Goal: Transaction & Acquisition: Purchase product/service

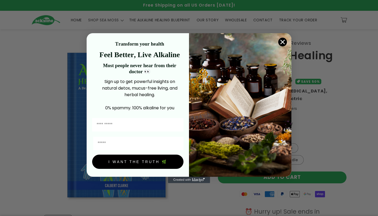
click at [179, 125] on input "First Name" at bounding box center [137, 124] width 91 height 13
type input "*"
click at [178, 125] on input "First Name" at bounding box center [137, 124] width 91 height 13
type input "******"
click at [178, 144] on input "Email" at bounding box center [138, 142] width 90 height 13
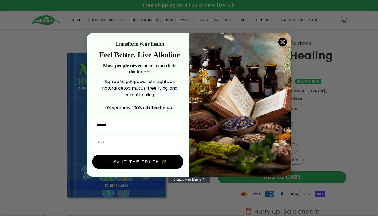
click at [178, 144] on input "Email" at bounding box center [138, 142] width 90 height 13
click at [147, 146] on input "Email" at bounding box center [138, 142] width 90 height 13
type input "**********"
click at [135, 163] on button "I WANT THE TRUTH 🌿" at bounding box center [137, 161] width 91 height 14
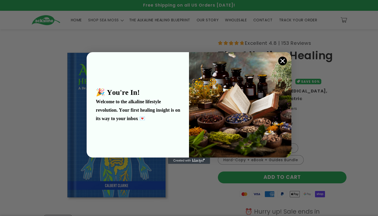
click at [283, 60] on icon "Close dialog" at bounding box center [283, 61] width 4 height 4
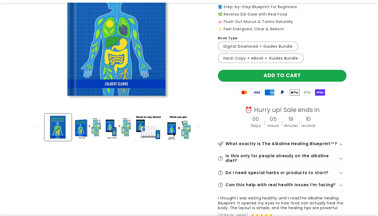
scroll to position [102, 0]
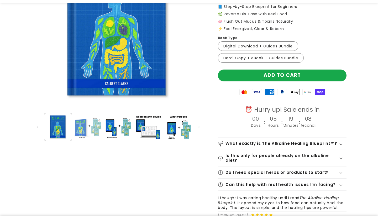
click at [75, 132] on button "Load image 2 in gallery view" at bounding box center [87, 126] width 27 height 27
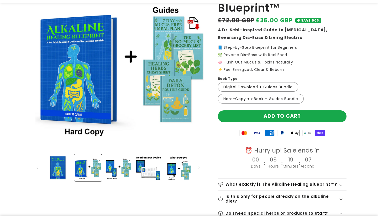
scroll to position [61, 0]
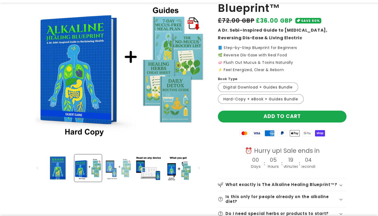
click at [111, 169] on button "Load image 3 in gallery view" at bounding box center [118, 167] width 27 height 27
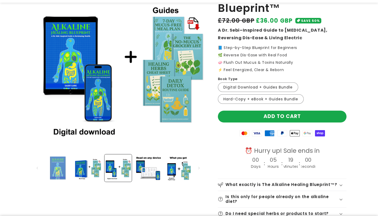
click at [54, 169] on button "Load image 1 in gallery view" at bounding box center [57, 167] width 27 height 27
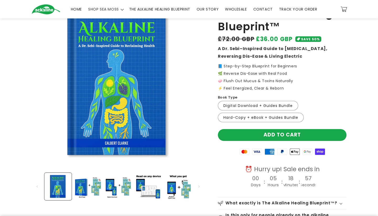
scroll to position [42, 0]
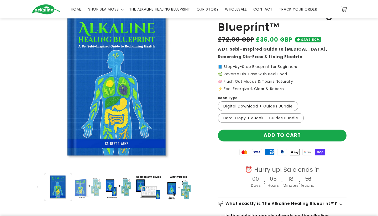
click at [81, 187] on button "Load image 2 in gallery view" at bounding box center [87, 186] width 27 height 27
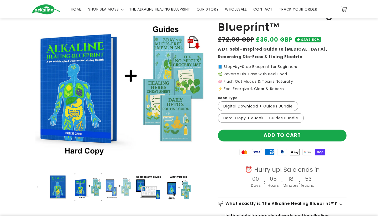
click at [117, 189] on button "Load image 3 in gallery view" at bounding box center [118, 186] width 27 height 27
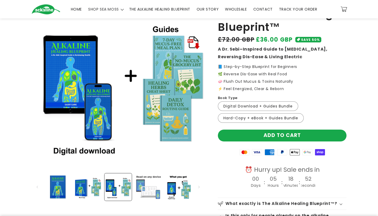
click at [152, 191] on button "Load image 4 in gallery view" at bounding box center [148, 186] width 27 height 27
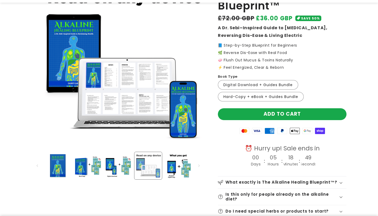
scroll to position [63, 0]
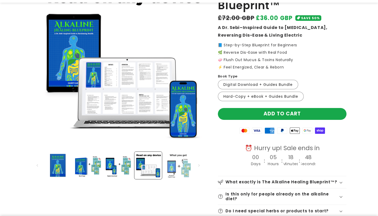
click at [174, 172] on button "Load image 5 in gallery view" at bounding box center [178, 164] width 27 height 27
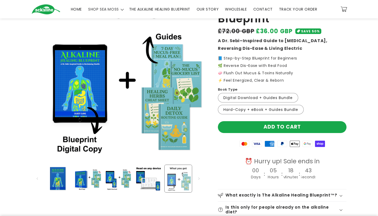
scroll to position [50, 0]
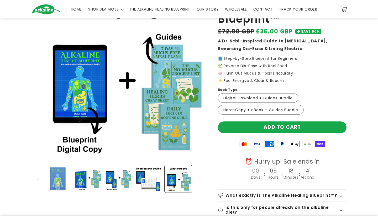
click at [60, 177] on button "Load image 1 in gallery view" at bounding box center [57, 178] width 27 height 27
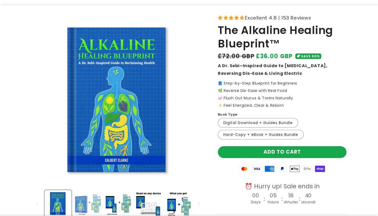
scroll to position [24, 0]
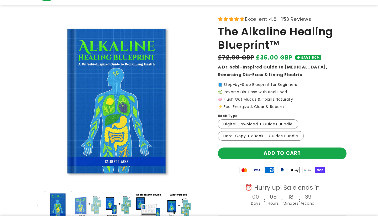
click at [84, 201] on button "Load image 2 in gallery view" at bounding box center [87, 204] width 27 height 27
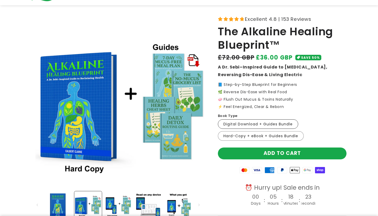
click at [262, 122] on label "Digital Download + Guides Bundle Variant sold out or unavailable" at bounding box center [258, 123] width 80 height 9
click at [263, 137] on label "Hard-Copy + eBook + Guides Bundle Variant sold out or unavailable" at bounding box center [261, 135] width 86 height 9
